Goal: Transaction & Acquisition: Purchase product/service

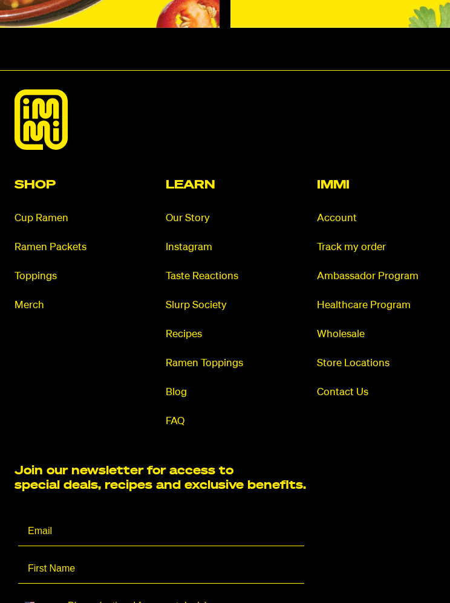
scroll to position [7914, 0]
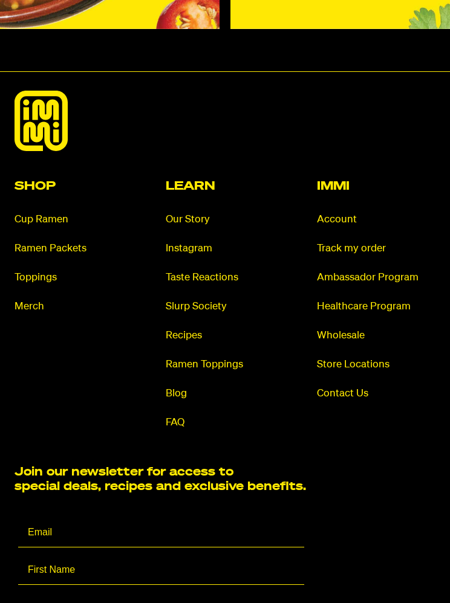
click at [31, 213] on link "Cup Ramen" at bounding box center [74, 220] width 118 height 14
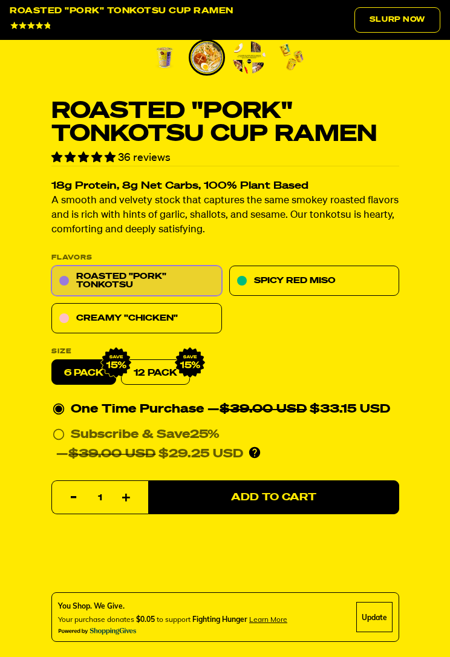
scroll to position [516, 0]
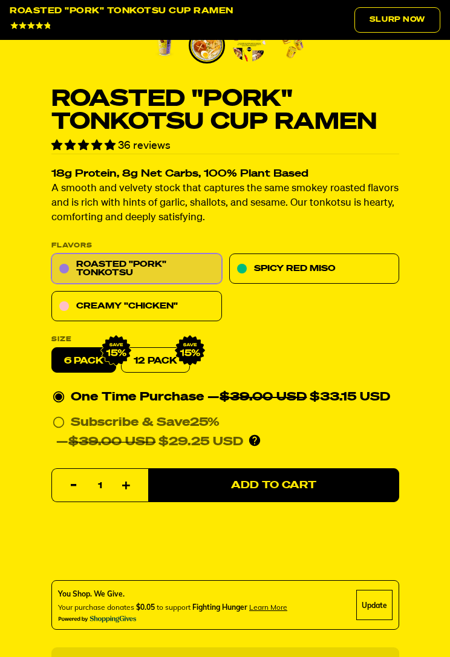
click at [80, 311] on link "Creamy "Chicken"" at bounding box center [136, 306] width 170 height 30
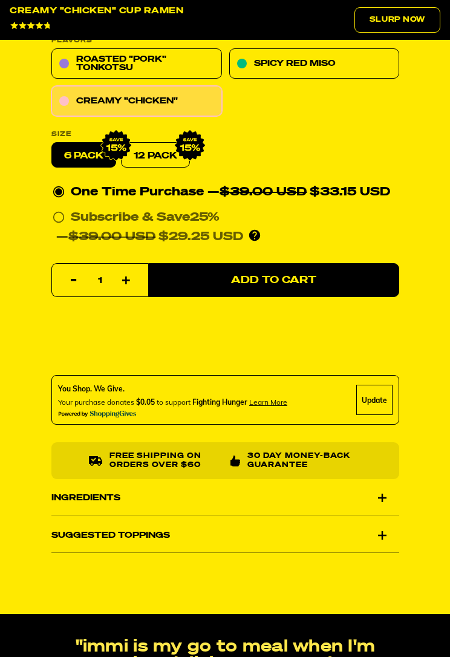
scroll to position [715, 0]
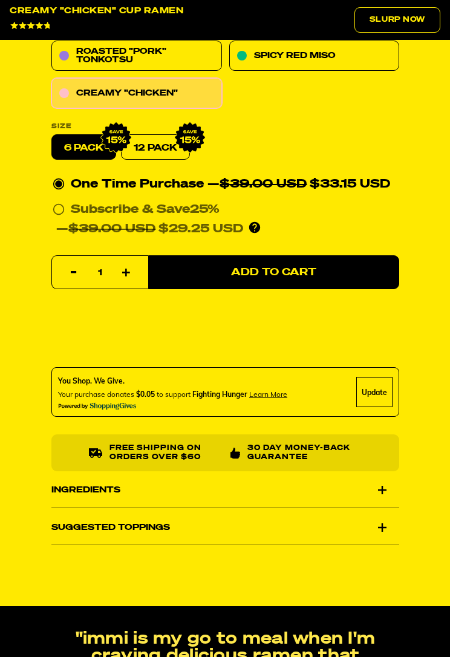
click at [170, 498] on div "Ingredients" at bounding box center [225, 490] width 348 height 34
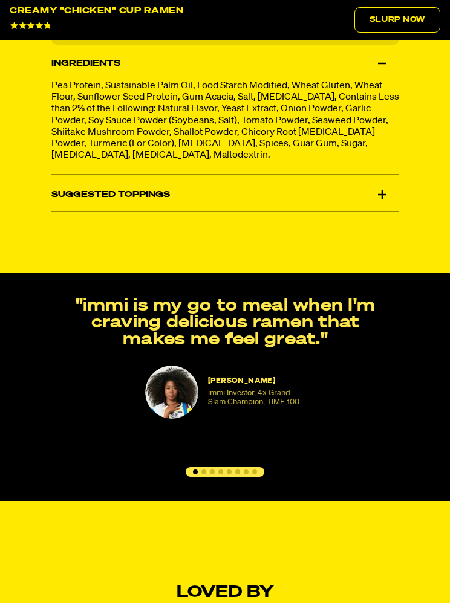
scroll to position [1138, 0]
